Goal: Information Seeking & Learning: Find specific fact

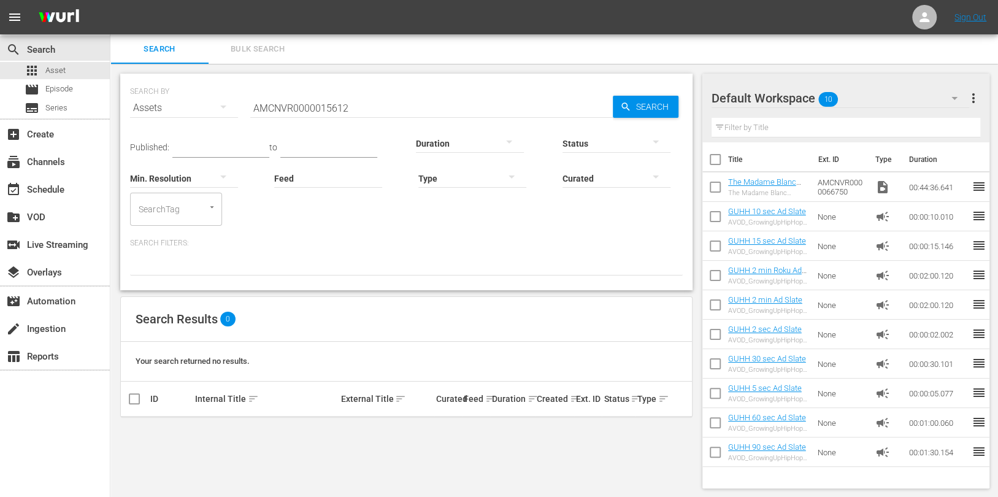
click at [250, 95] on input "AMCNVR0000015612" at bounding box center [431, 107] width 363 height 29
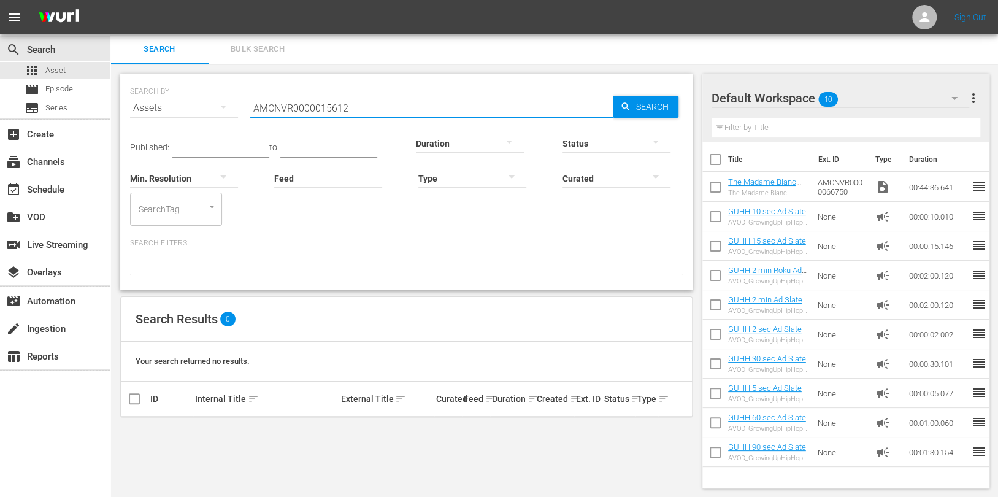
click at [280, 102] on input "AMCNVR0000015612" at bounding box center [431, 107] width 363 height 29
paste input "594"
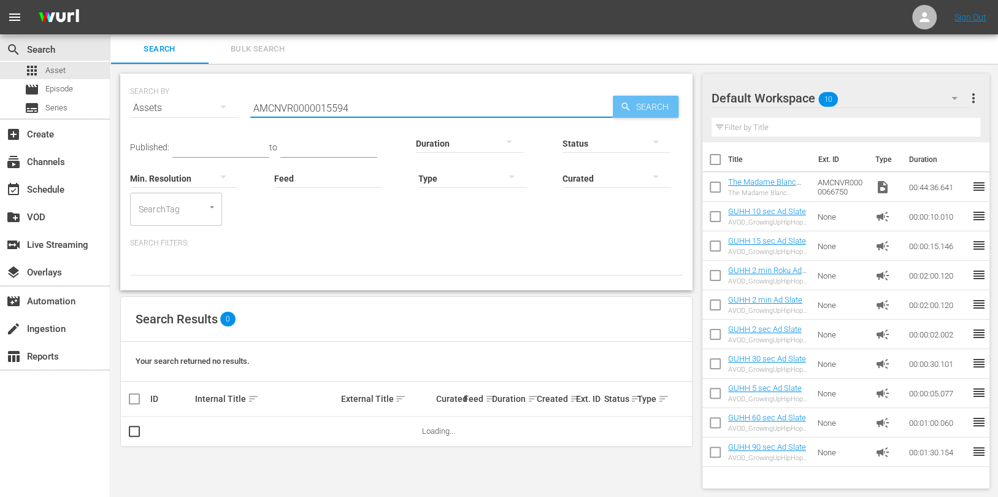
click at [652, 106] on span "Search" at bounding box center [654, 107] width 47 height 22
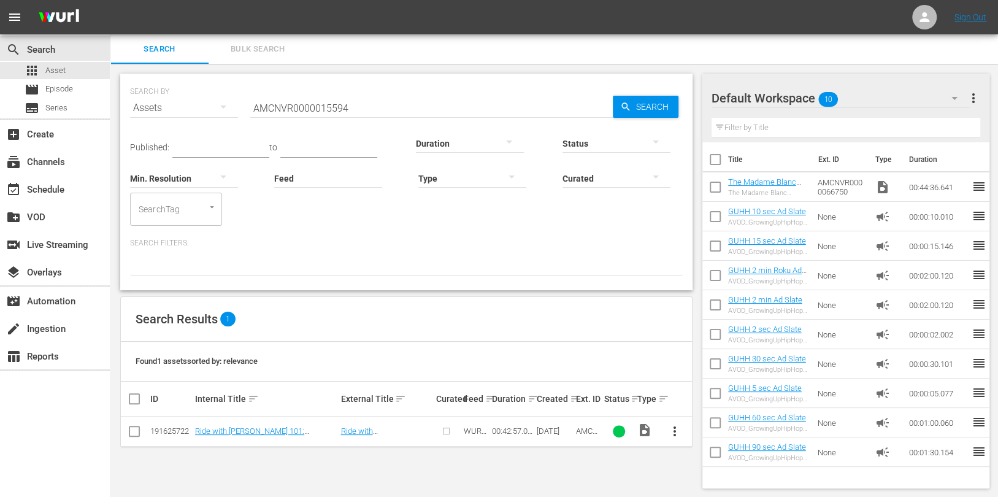
click at [246, 106] on div "SEARCH BY Search By Assets Search ID, Title, Description, Keywords, or Category…" at bounding box center [406, 101] width 553 height 44
click at [260, 107] on input "AMCNVR0000015594" at bounding box center [431, 107] width 363 height 29
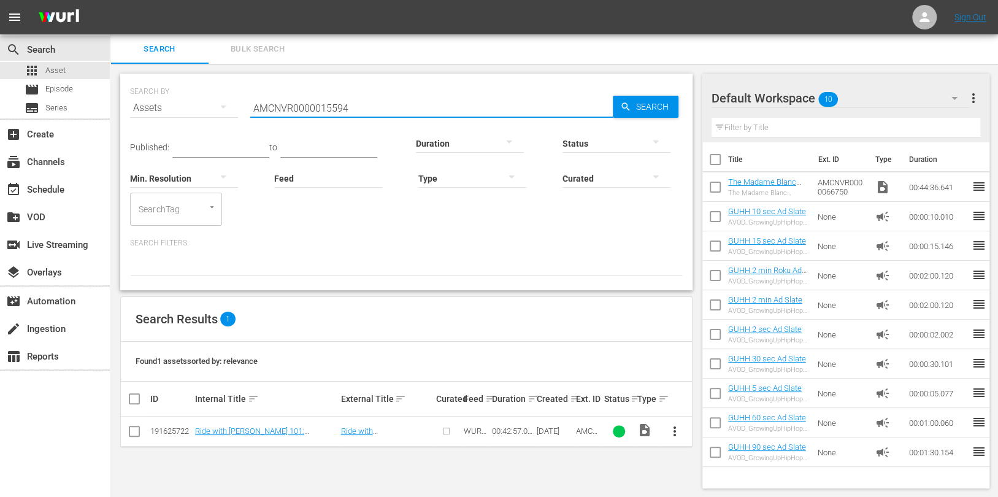
click at [260, 107] on input "AMCNVR0000015594" at bounding box center [431, 107] width 363 height 29
paste input "602"
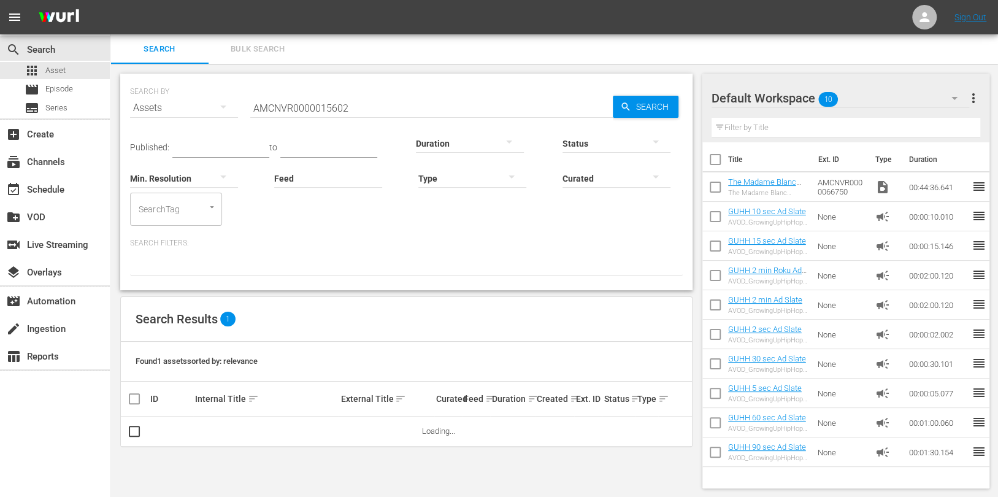
click at [212, 461] on div "SEARCH BY Search By Assets Search ID, Title, Description, Keywords, or Category…" at bounding box center [406, 281] width 592 height 434
click at [275, 110] on input "AMCNVR0000015602" at bounding box center [431, 107] width 363 height 29
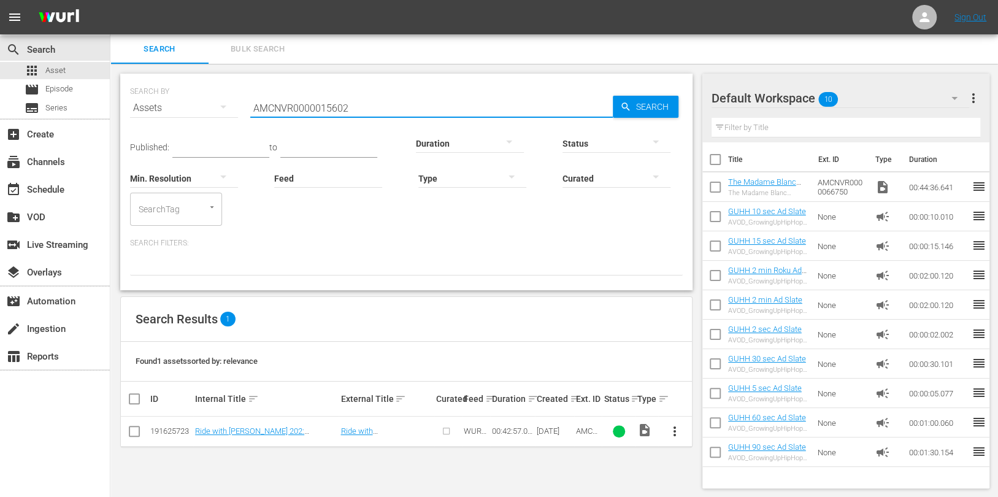
click at [275, 110] on input "AMCNVR0000015602" at bounding box center [431, 107] width 363 height 29
paste input "3"
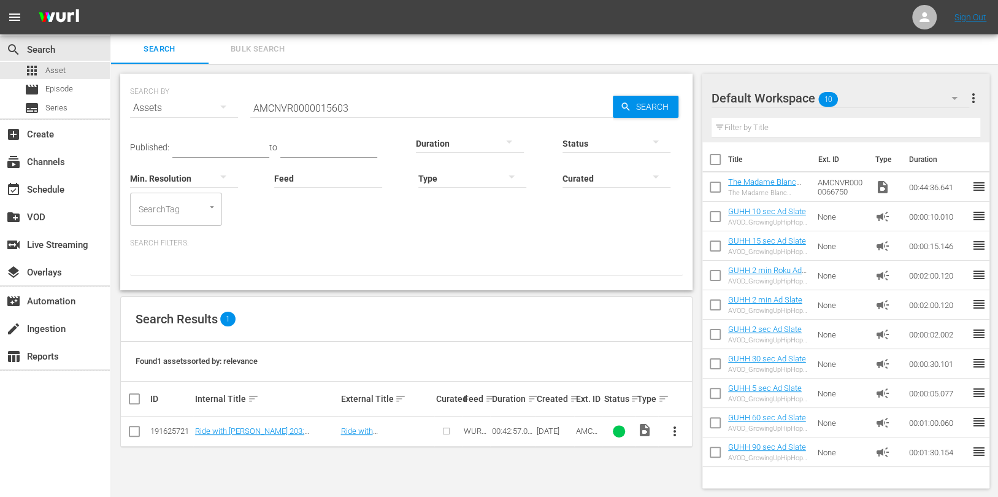
click at [287, 116] on input "AMCNVR0000015603" at bounding box center [431, 107] width 363 height 29
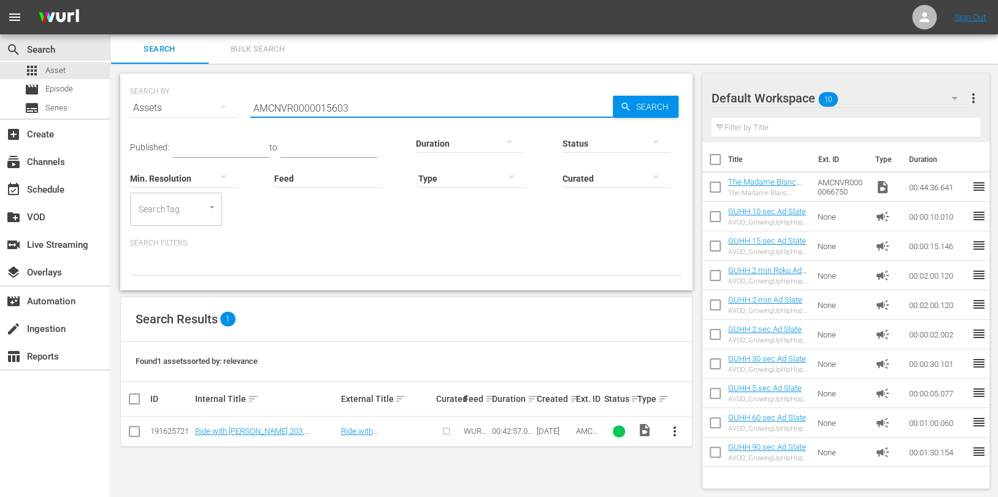
click at [287, 116] on div "Search ID, Title, Description, Keywords, or Category AMCNVR0000015603" at bounding box center [431, 107] width 363 height 29
click at [291, 113] on input "AMCNVR0000015603" at bounding box center [431, 107] width 363 height 29
paste input "4"
click at [278, 114] on input "AMCNVR0000015604" at bounding box center [431, 107] width 363 height 29
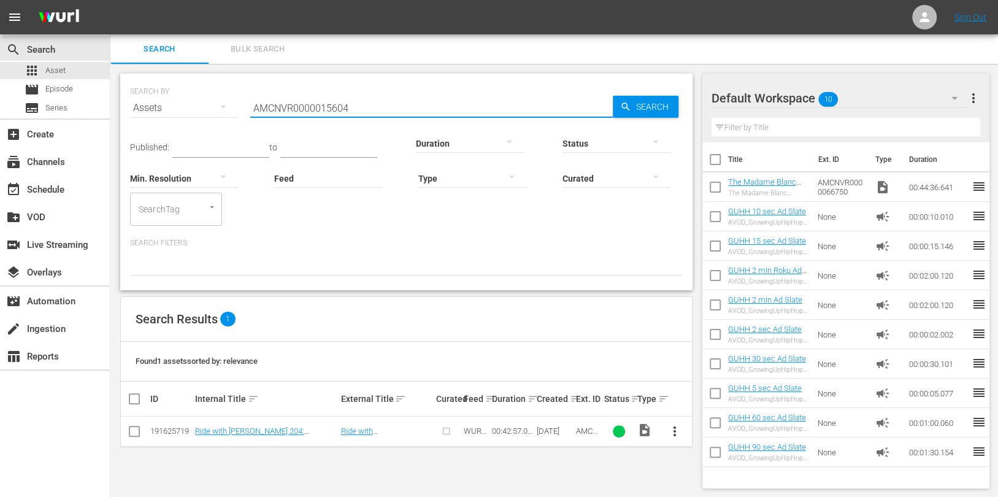
click at [278, 114] on input "AMCNVR0000015604" at bounding box center [431, 107] width 363 height 29
paste input "7"
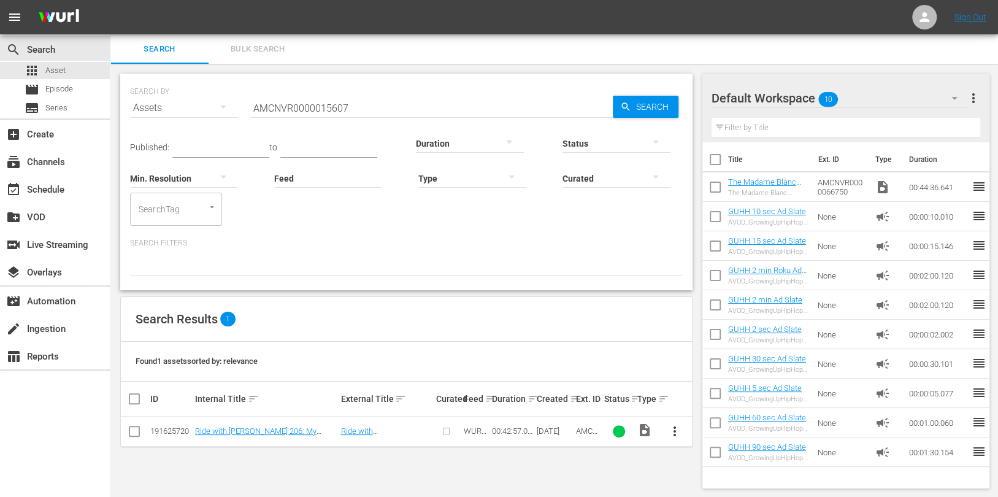
drag, startPoint x: 257, startPoint y: 482, endPoint x: 270, endPoint y: 465, distance: 21.5
click at [257, 482] on div "SEARCH BY Search By Assets Search ID, Title, Description, Keywords, or Category…" at bounding box center [406, 281] width 592 height 434
click at [373, 102] on input "AMCNVR0000015607" at bounding box center [431, 107] width 363 height 29
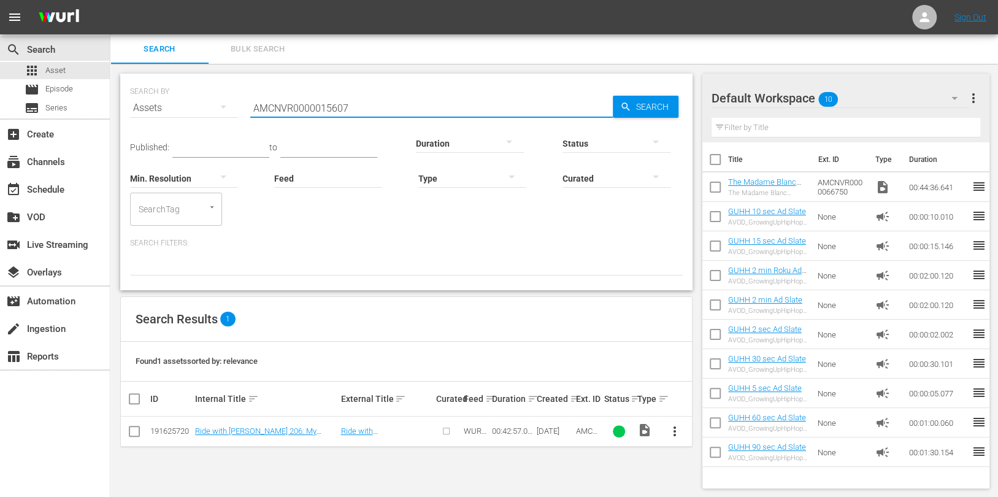
click at [373, 102] on input "AMCNVR0000015607" at bounding box center [431, 107] width 363 height 29
paste input "12"
type input "AMCNVR0000015612"
